Goal: Entertainment & Leisure: Browse casually

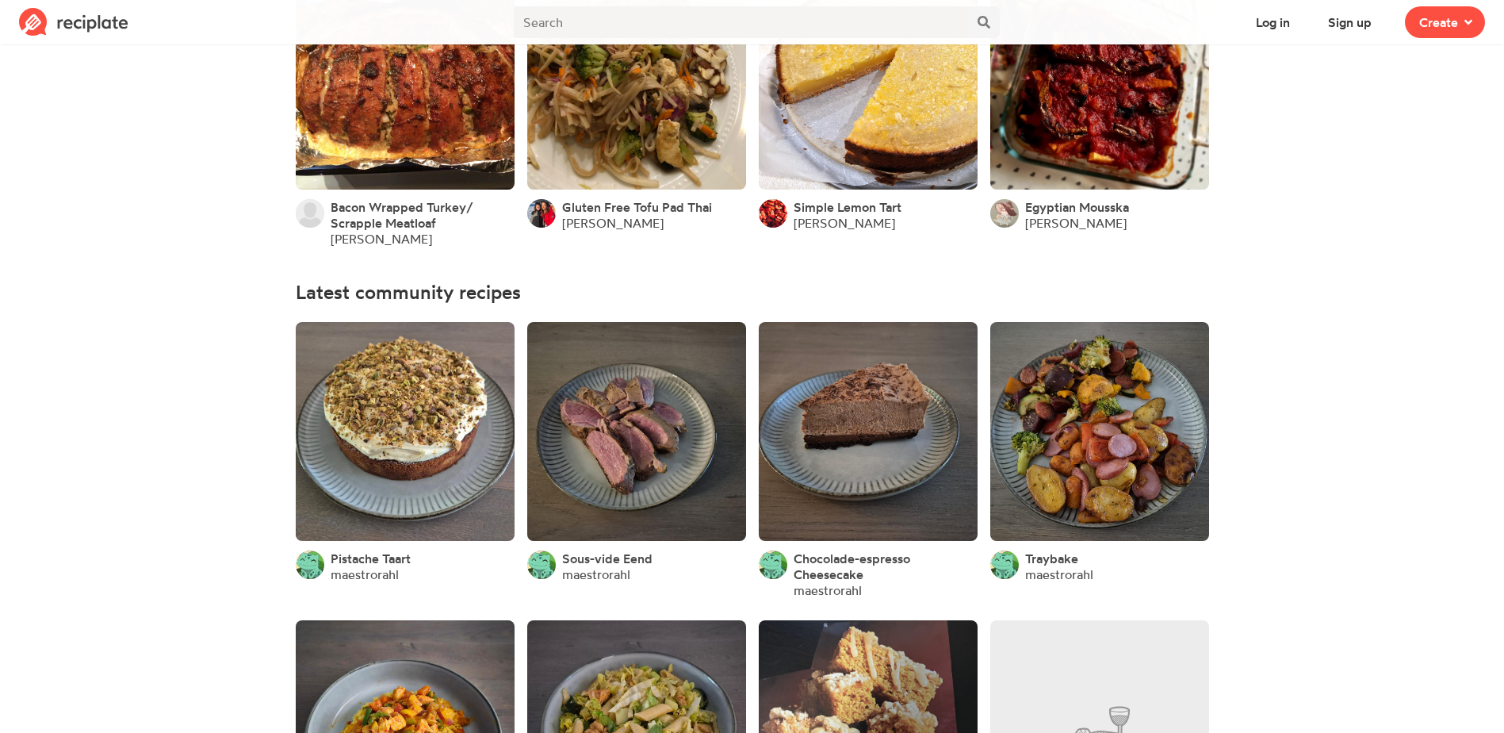
scroll to position [317, 0]
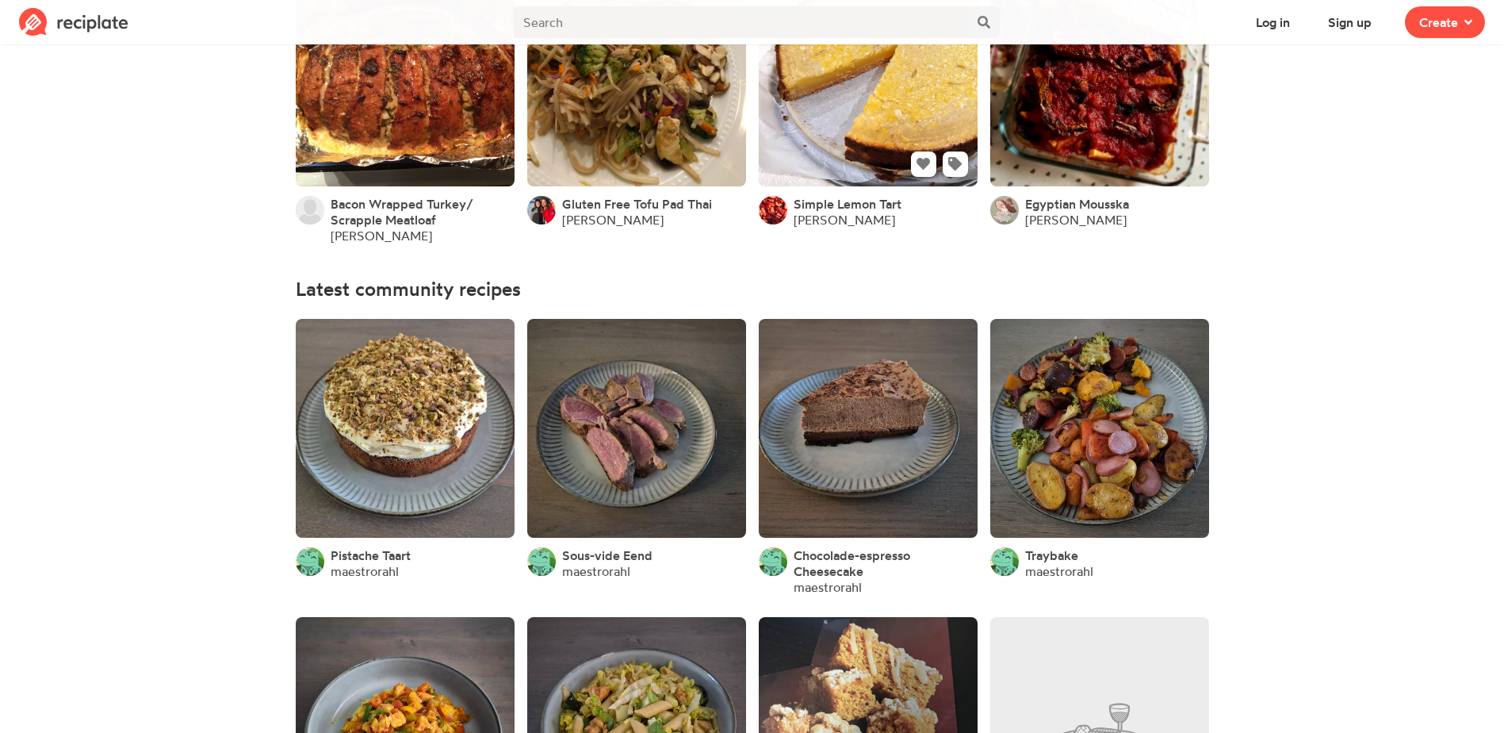
click at [839, 67] on link at bounding box center [868, 76] width 219 height 219
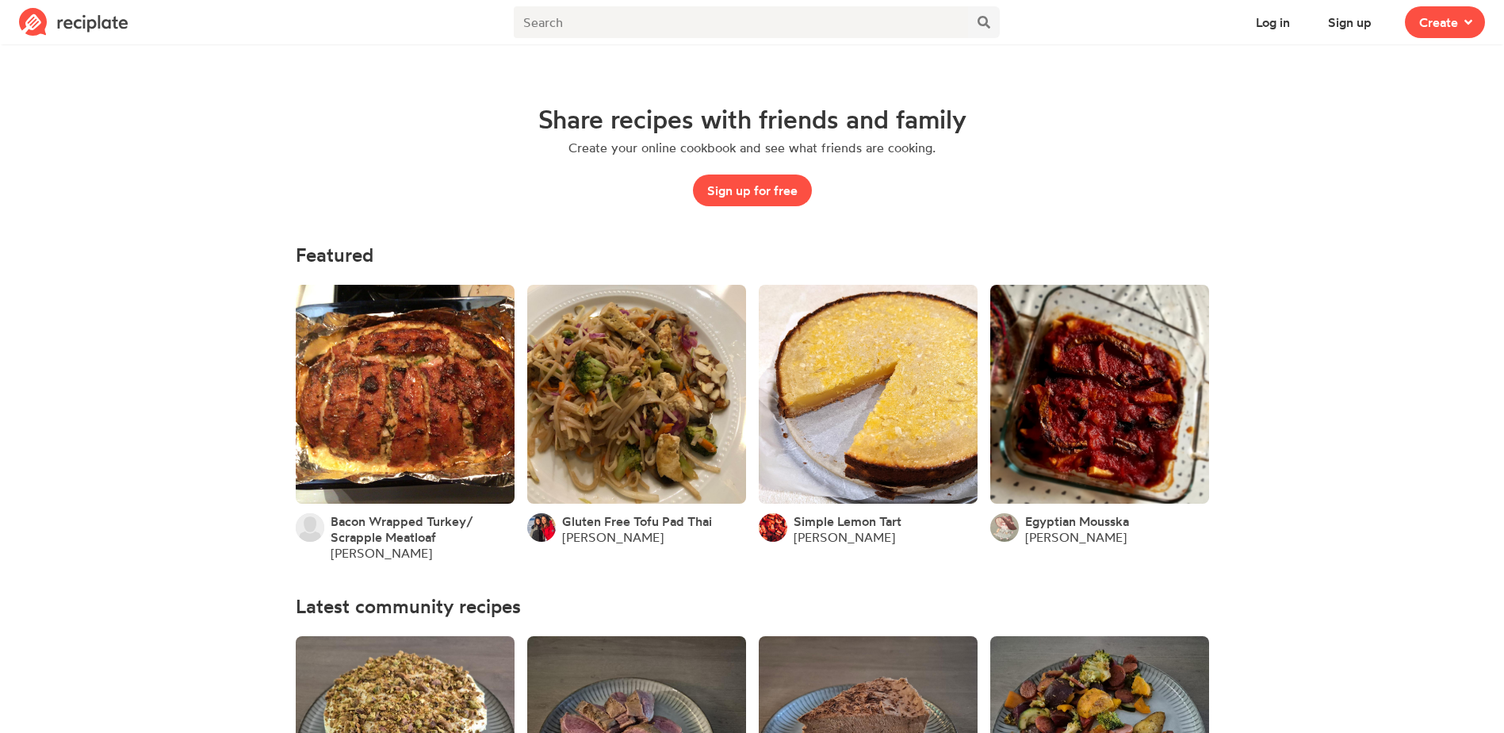
scroll to position [317, 0]
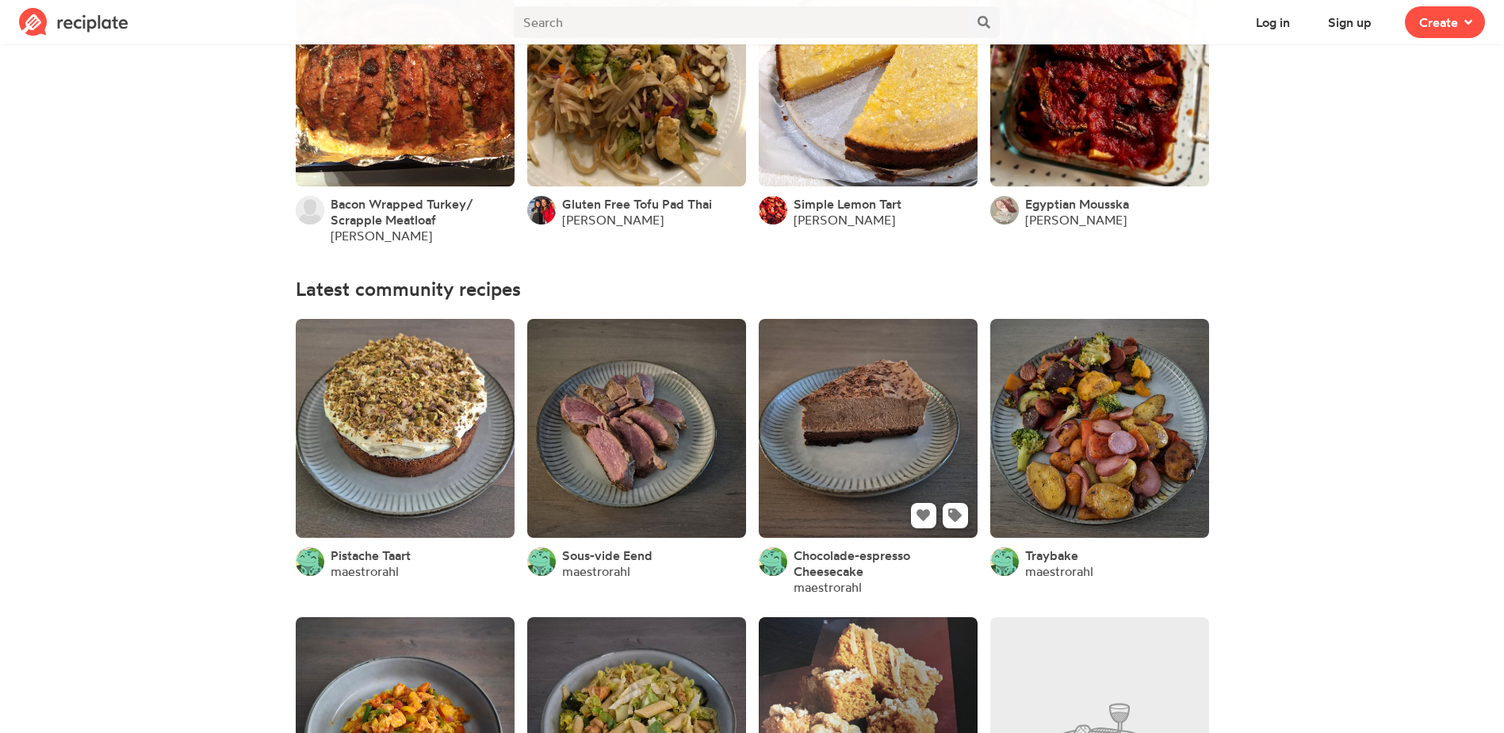
click at [838, 399] on link at bounding box center [868, 428] width 219 height 219
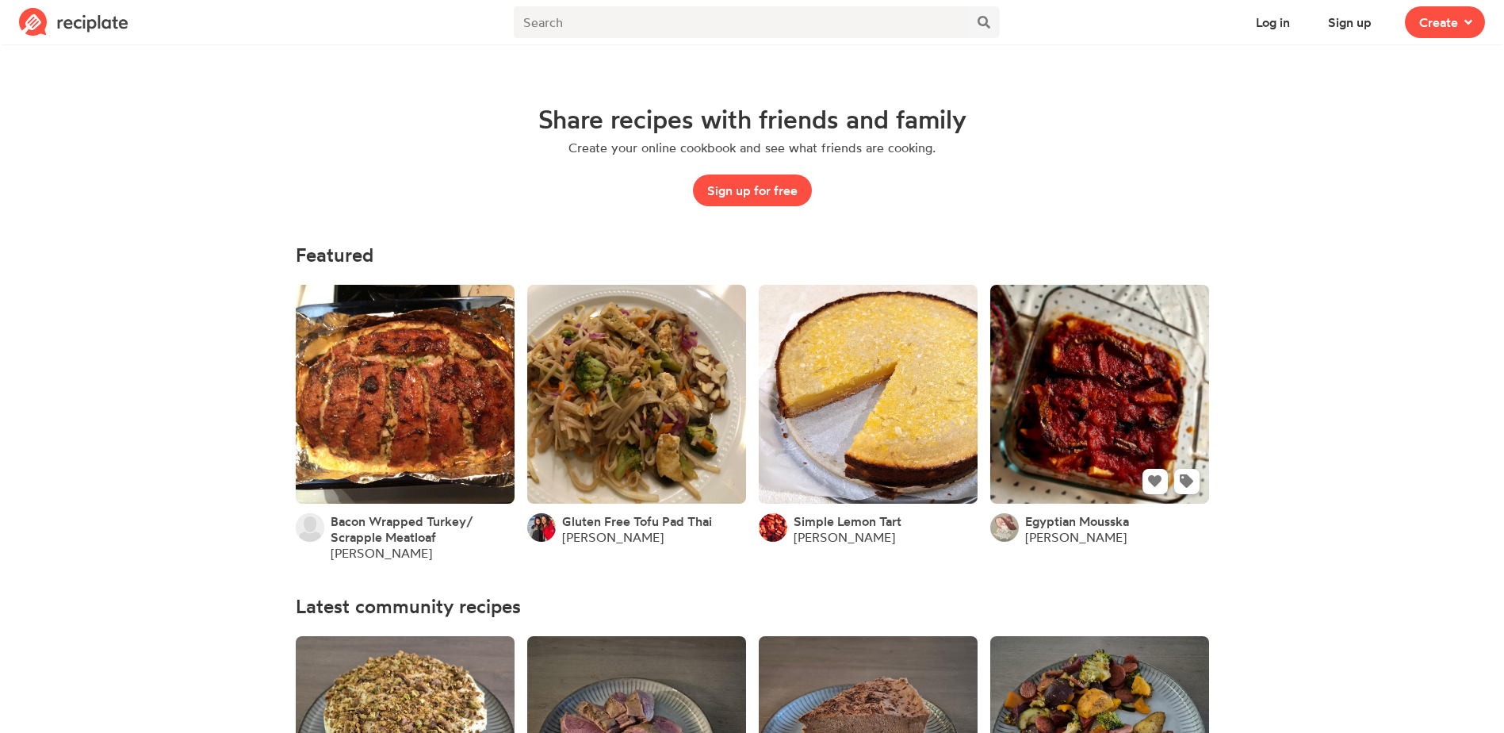
click at [1081, 369] on link at bounding box center [1099, 394] width 219 height 219
